Goal: Task Accomplishment & Management: Use online tool/utility

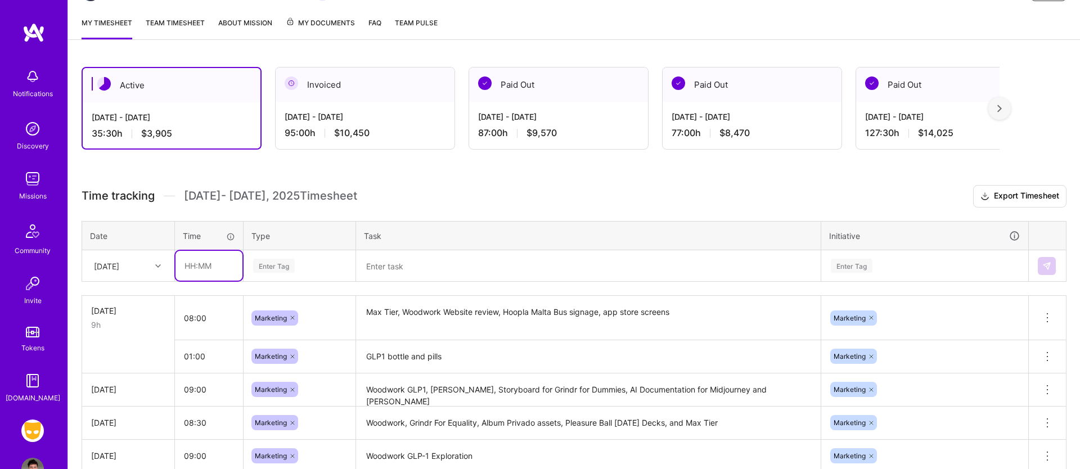
click at [206, 266] on input "text" at bounding box center [209, 266] width 67 height 30
type input "12:00"
click at [274, 260] on div "Enter Tag" at bounding box center [274, 264] width 42 height 17
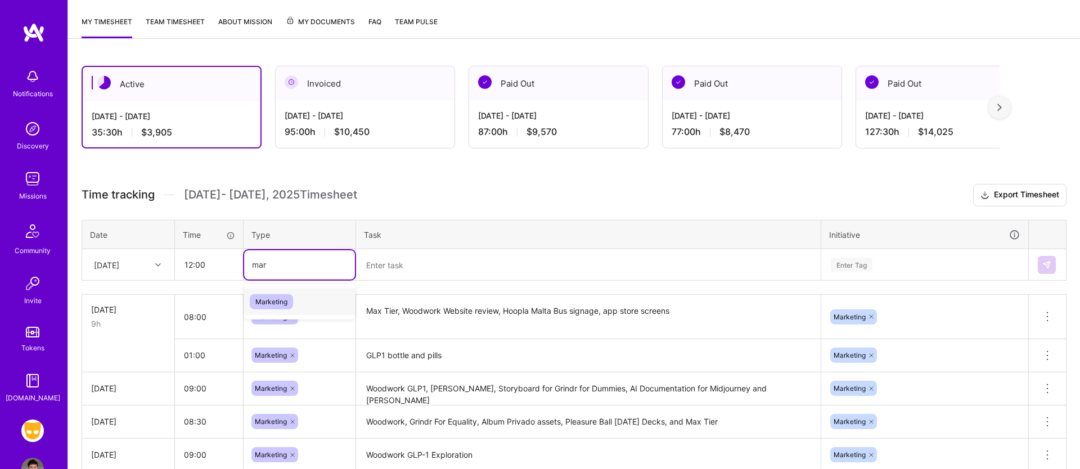
type input "mark"
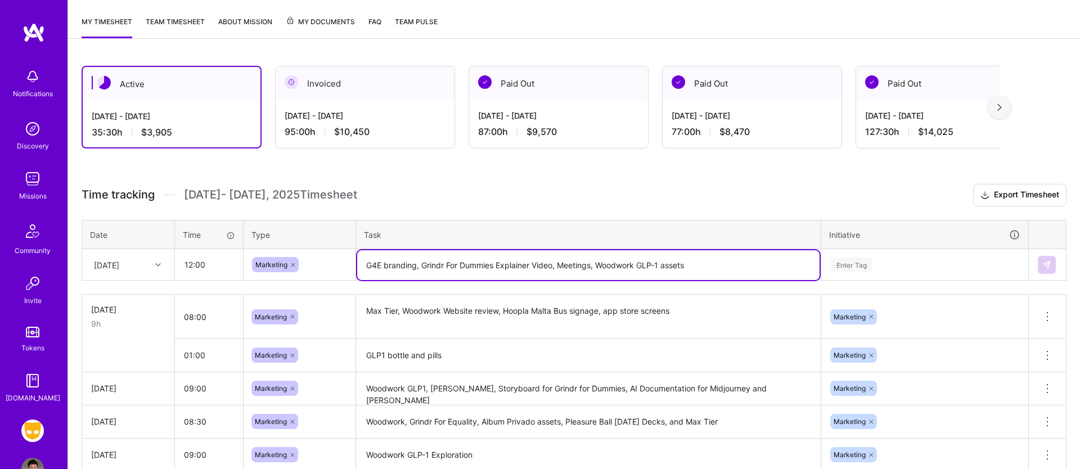
type textarea "G4E branding, Grindr For Dummies Explainer Video, Meetings, Woodwork GLP-1 asse…"
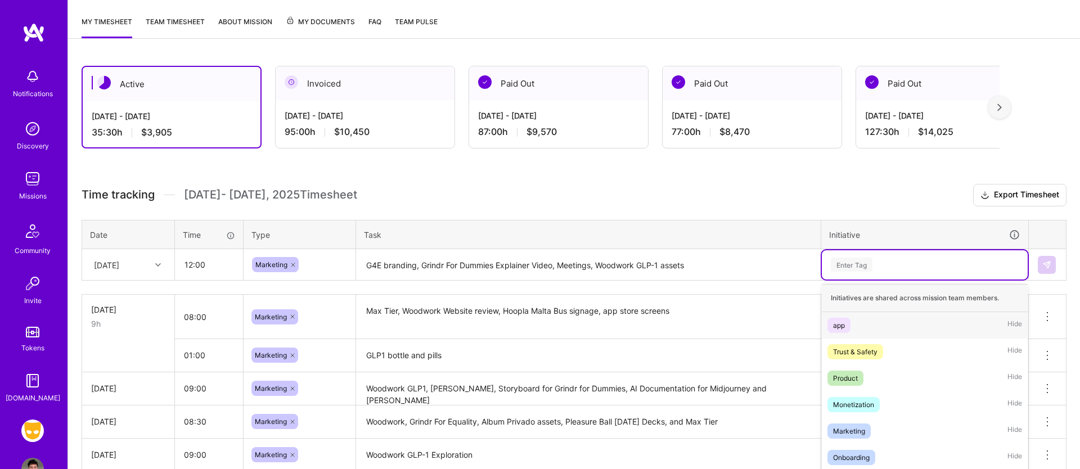
scroll to position [191, 0]
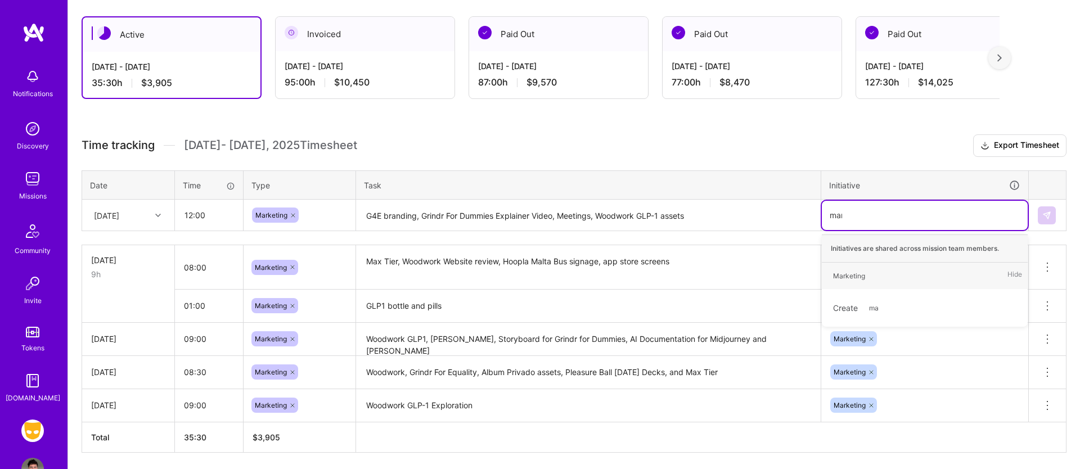
type input "mark"
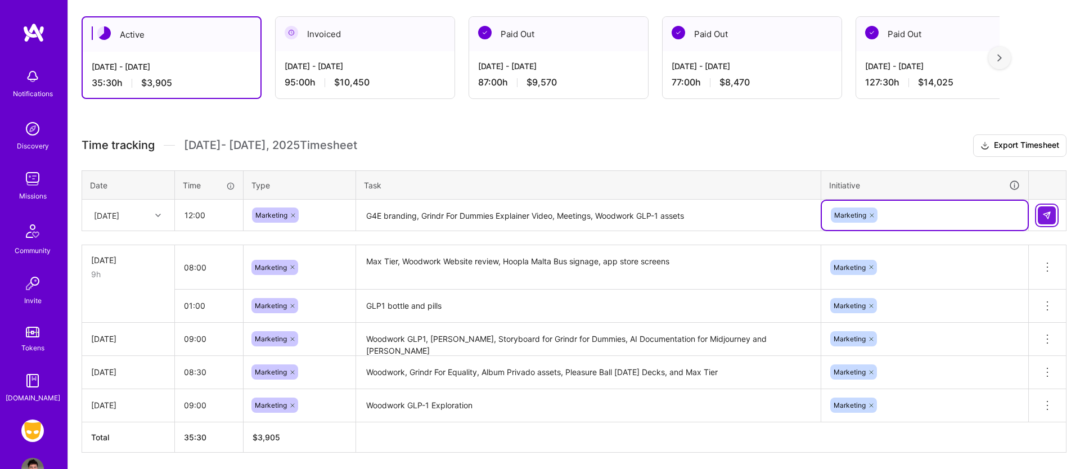
click at [1048, 217] on img at bounding box center [1046, 215] width 9 height 9
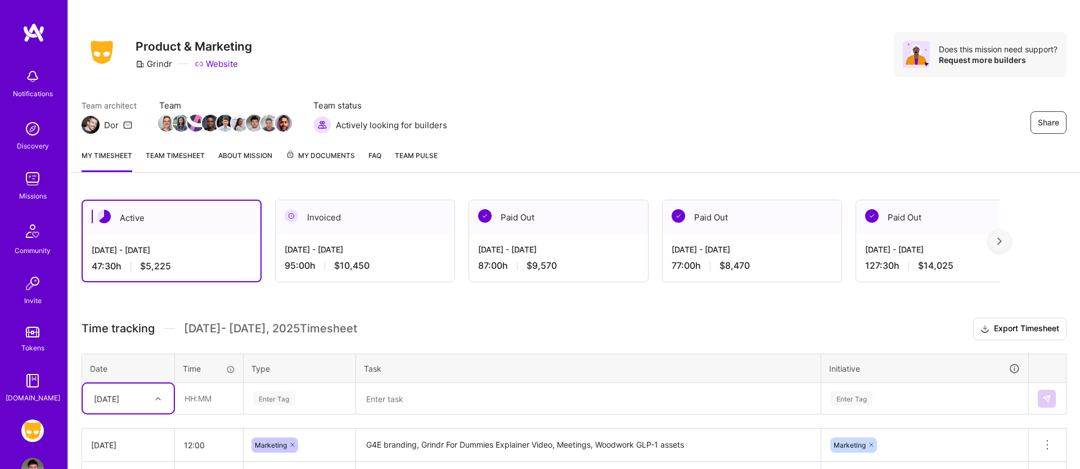
scroll to position [0, 0]
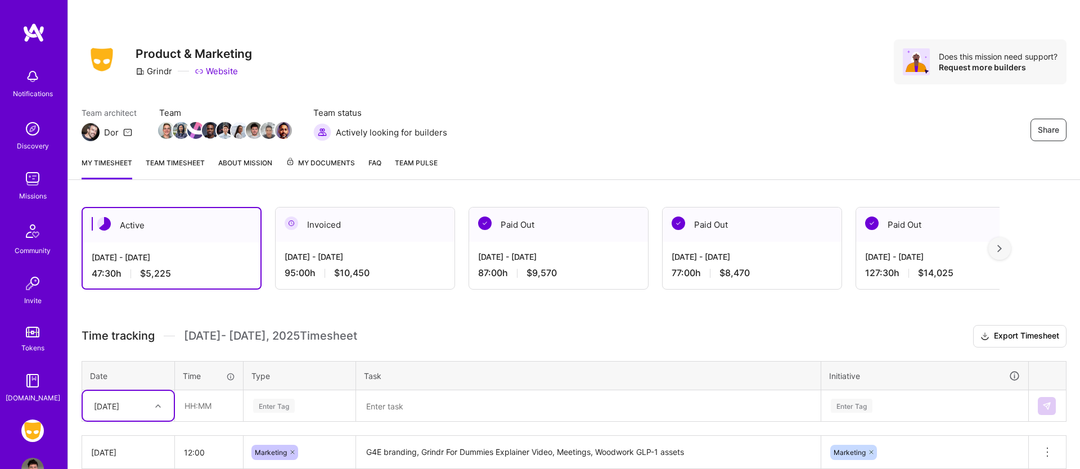
click at [192, 177] on link "Team timesheet" at bounding box center [175, 168] width 59 height 23
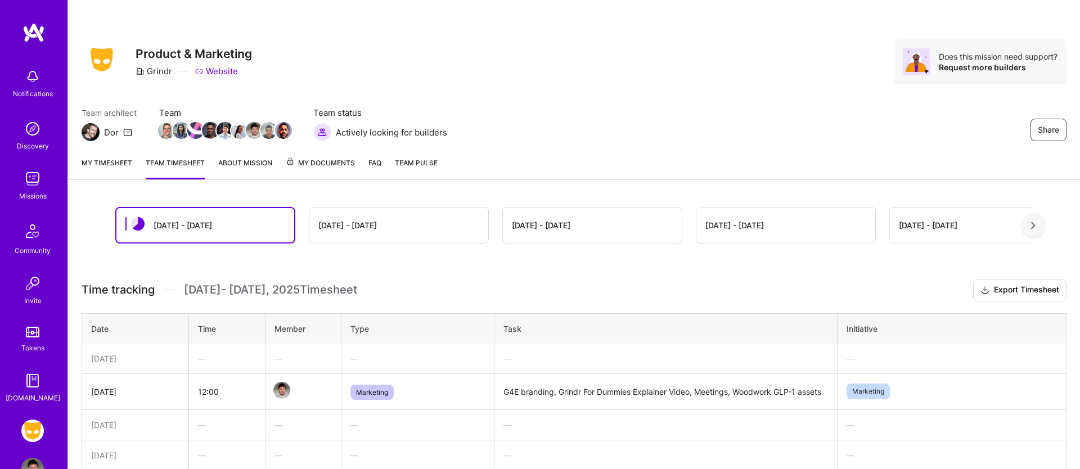
drag, startPoint x: 192, startPoint y: 177, endPoint x: 188, endPoint y: 172, distance: 6.6
click at [188, 172] on link "Team timesheet" at bounding box center [175, 168] width 59 height 23
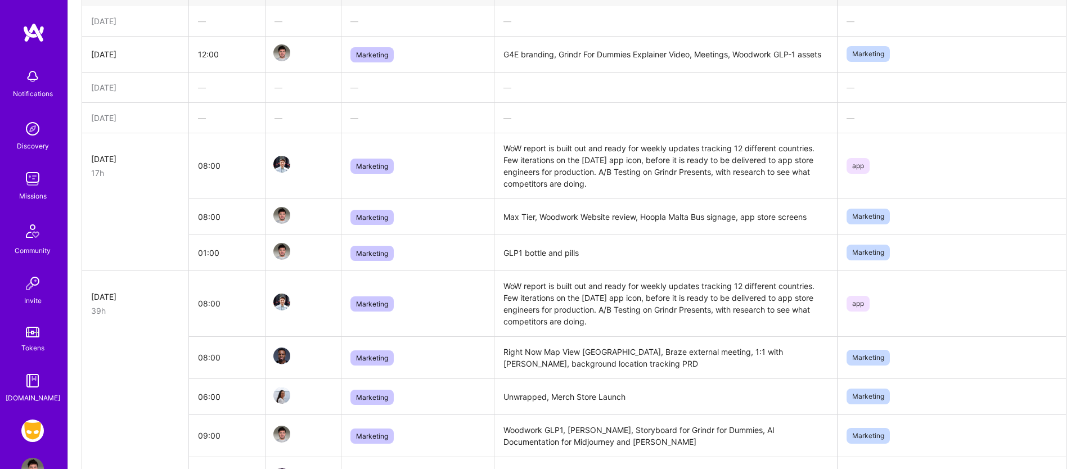
scroll to position [89, 0]
